Goal: Task Accomplishment & Management: Use online tool/utility

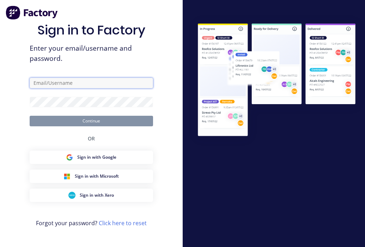
click at [79, 87] on input "text" at bounding box center [91, 83] width 123 height 11
type input "production@aztechstone.com.au"
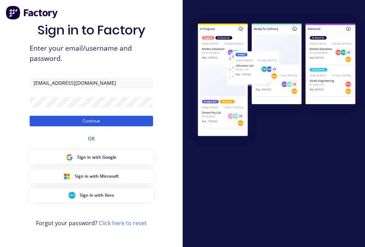
click at [144, 122] on button "Continue" at bounding box center [91, 121] width 123 height 11
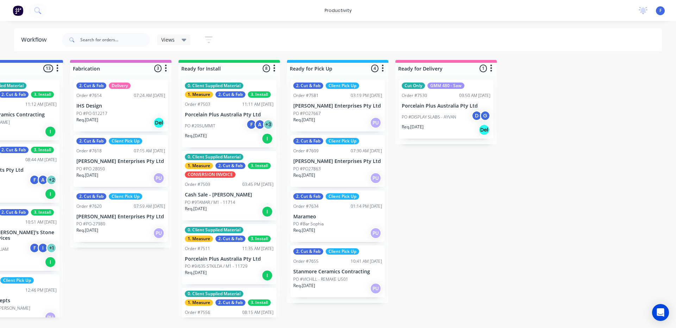
scroll to position [0, 600]
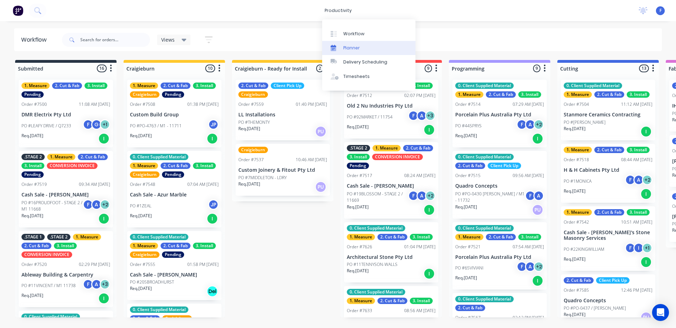
click at [353, 52] on link "Planner" at bounding box center [368, 48] width 93 height 14
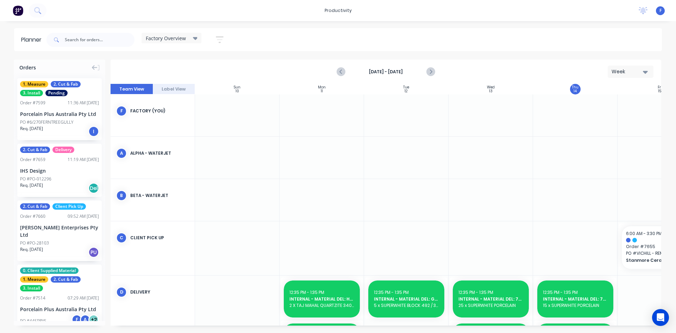
click at [213, 38] on button "button" at bounding box center [219, 40] width 23 height 14
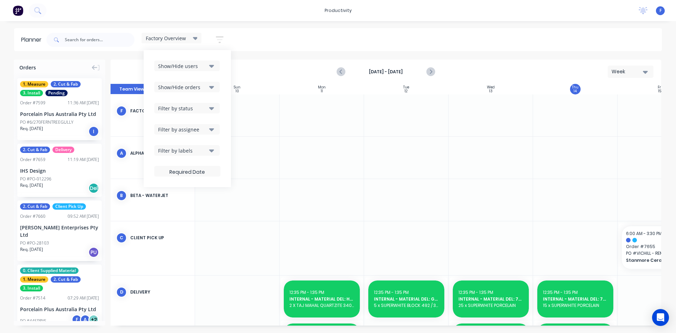
click at [207, 83] on div "Show/Hide orders" at bounding box center [182, 86] width 49 height 7
click at [210, 67] on button "Show/Hide users" at bounding box center [187, 66] width 66 height 11
click at [215, 68] on button "Show/Hide users" at bounding box center [187, 66] width 66 height 11
click at [204, 137] on div "Show/Hide users Show/Hide orders Filter by status Filter by assignee Filter by …" at bounding box center [187, 119] width 66 height 116
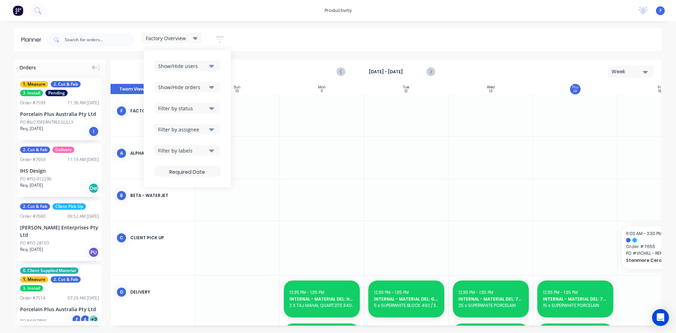
click at [206, 150] on div "Filter by labels" at bounding box center [182, 150] width 49 height 7
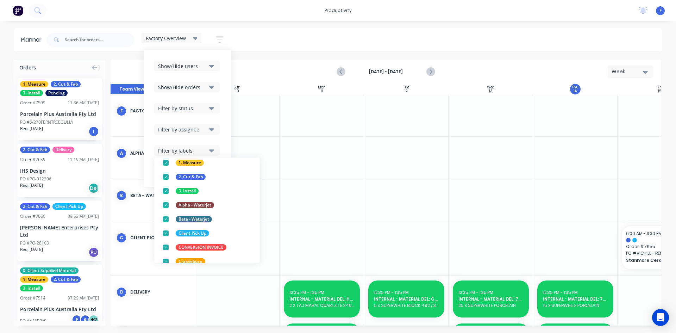
scroll to position [0, 0]
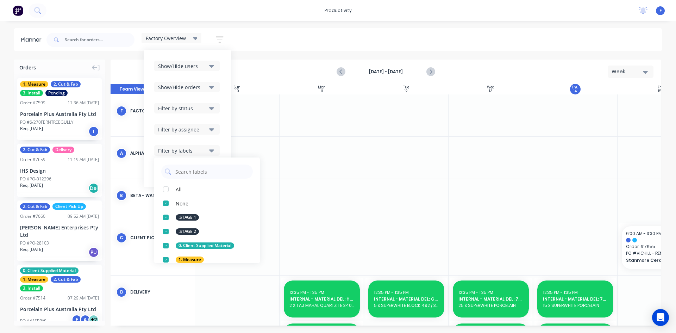
click at [199, 151] on div "Filter by labels" at bounding box center [182, 150] width 49 height 7
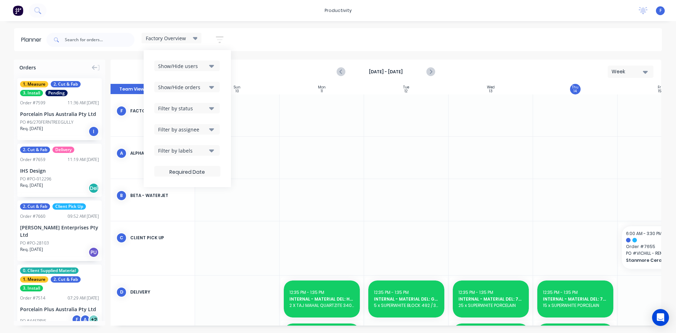
click at [206, 126] on div "Filter by assignee" at bounding box center [182, 129] width 49 height 7
click at [210, 112] on button "Filter by status" at bounding box center [187, 108] width 66 height 11
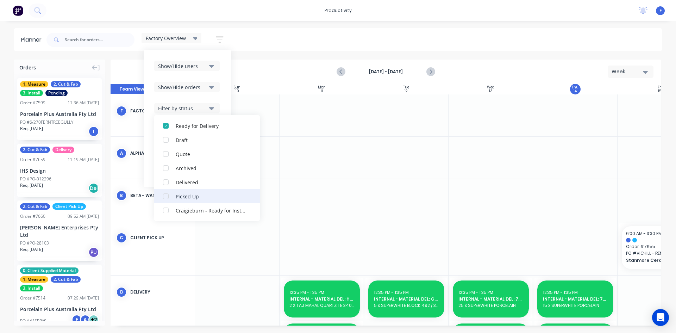
click at [166, 195] on div "button" at bounding box center [166, 196] width 14 height 14
click at [169, 196] on div "button" at bounding box center [166, 196] width 14 height 14
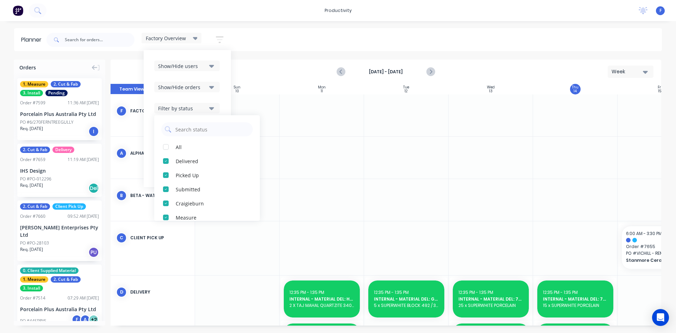
click at [206, 106] on div "Filter by status" at bounding box center [182, 108] width 49 height 7
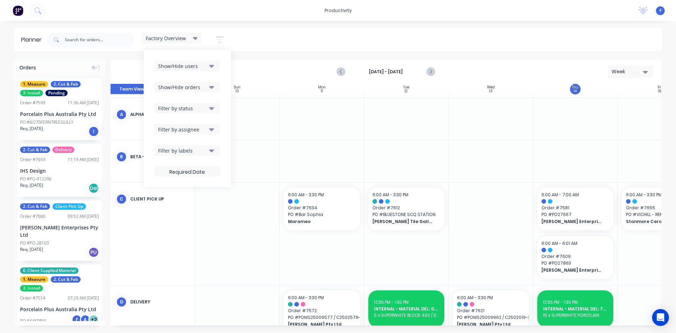
scroll to position [106, 0]
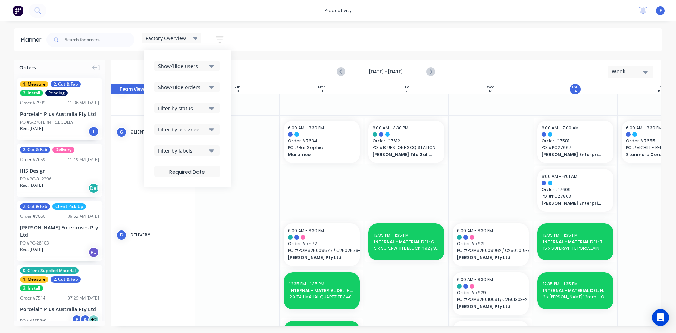
click at [191, 35] on div "Factory Overview" at bounding box center [171, 38] width 51 height 6
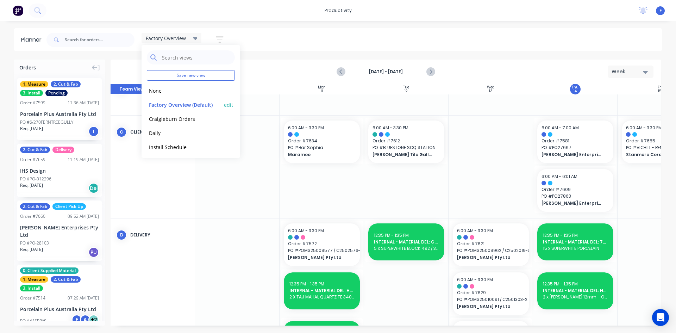
click at [228, 106] on button "edit" at bounding box center [228, 104] width 9 height 7
click at [285, 90] on button "Update" at bounding box center [272, 88] width 42 height 12
click at [469, 48] on div "Factory Overview Save new view None edit Factory Overview (Default) edit Craigi…" at bounding box center [353, 39] width 617 height 21
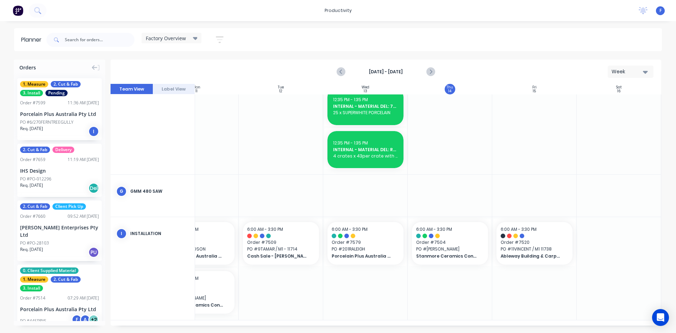
scroll to position [390, 128]
